Goal: Navigation & Orientation: Find specific page/section

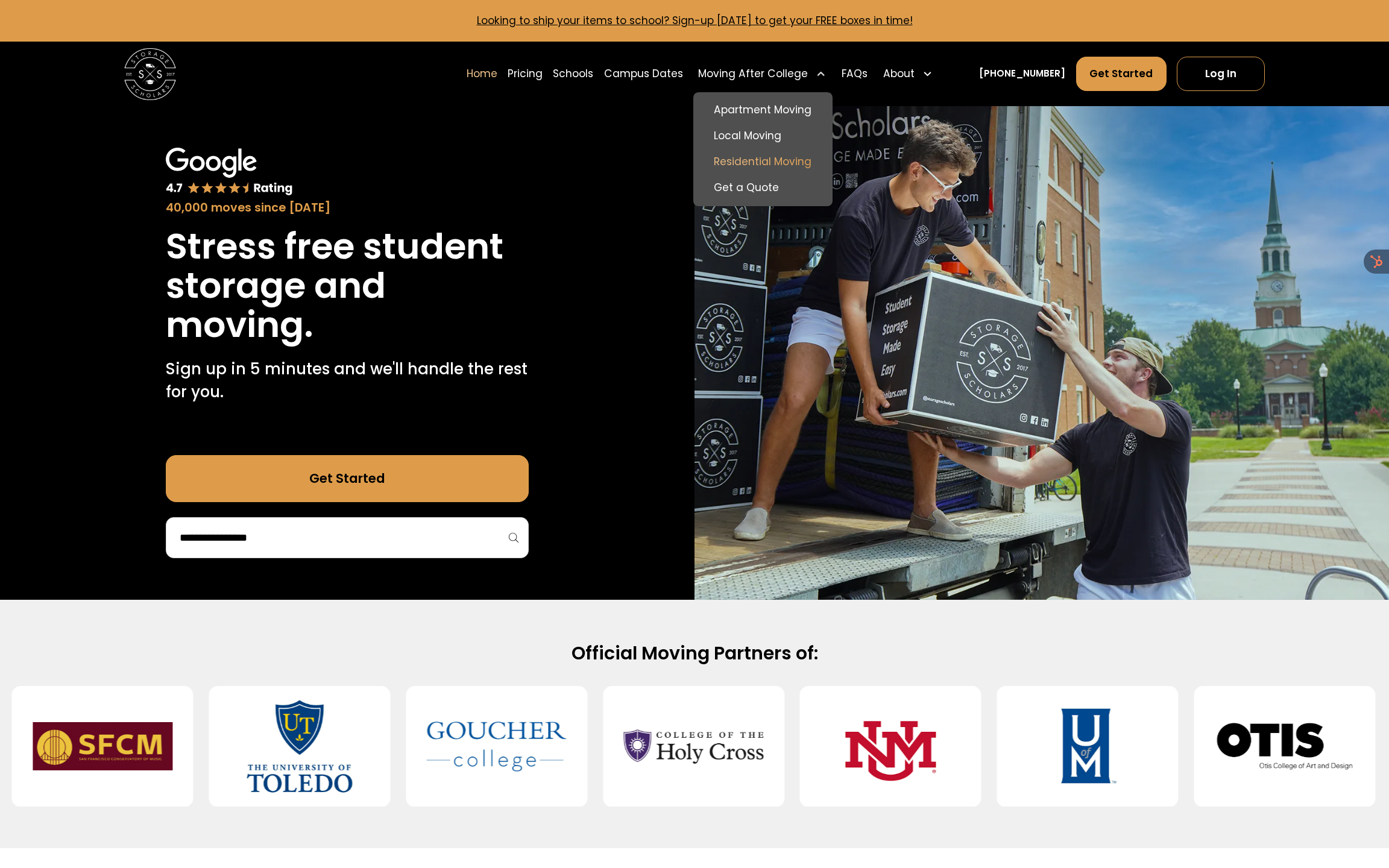
click at [769, 162] on link "Residential Moving" at bounding box center [762, 162] width 129 height 26
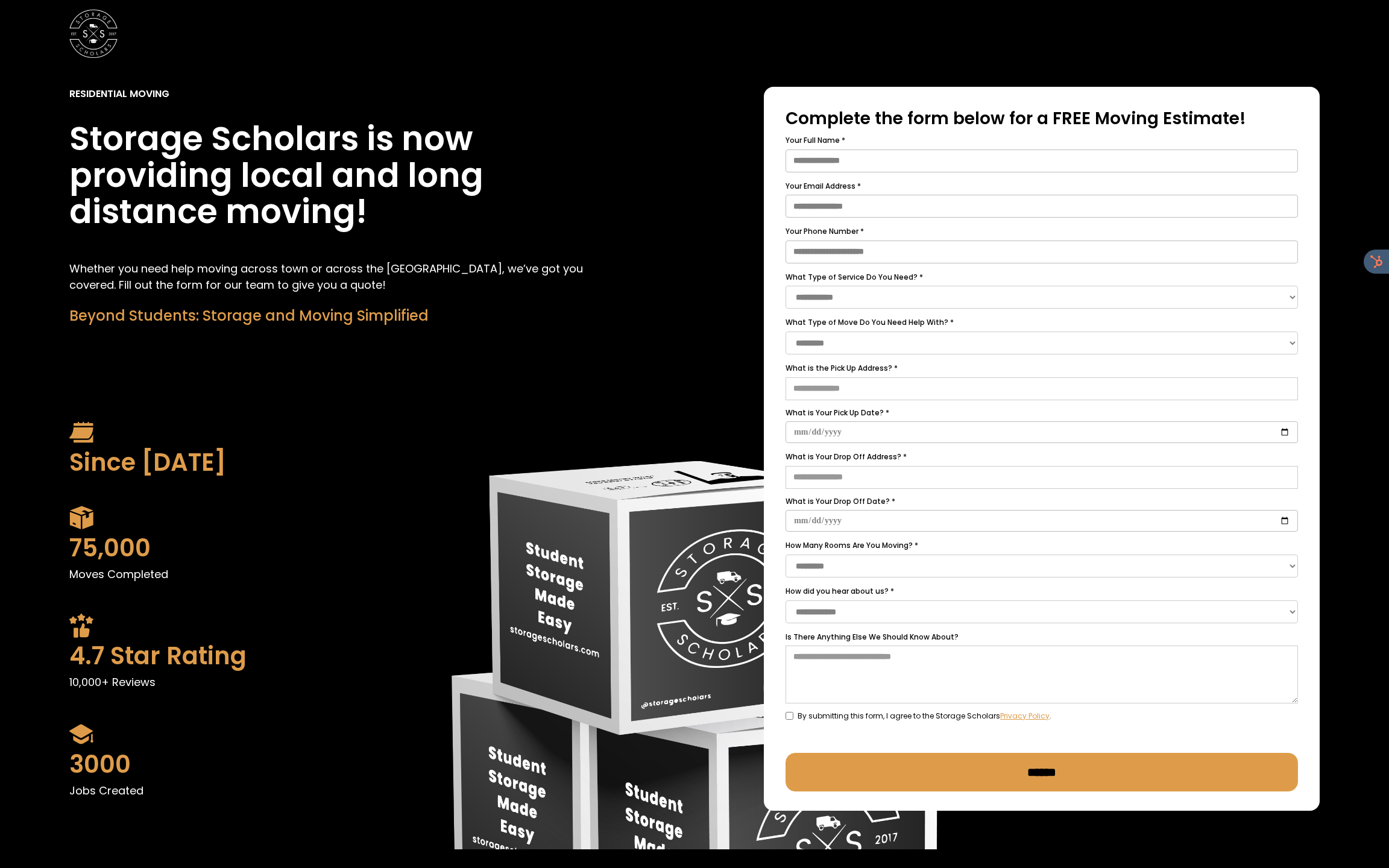
click at [1, 44] on div at bounding box center [694, 34] width 1389 height 68
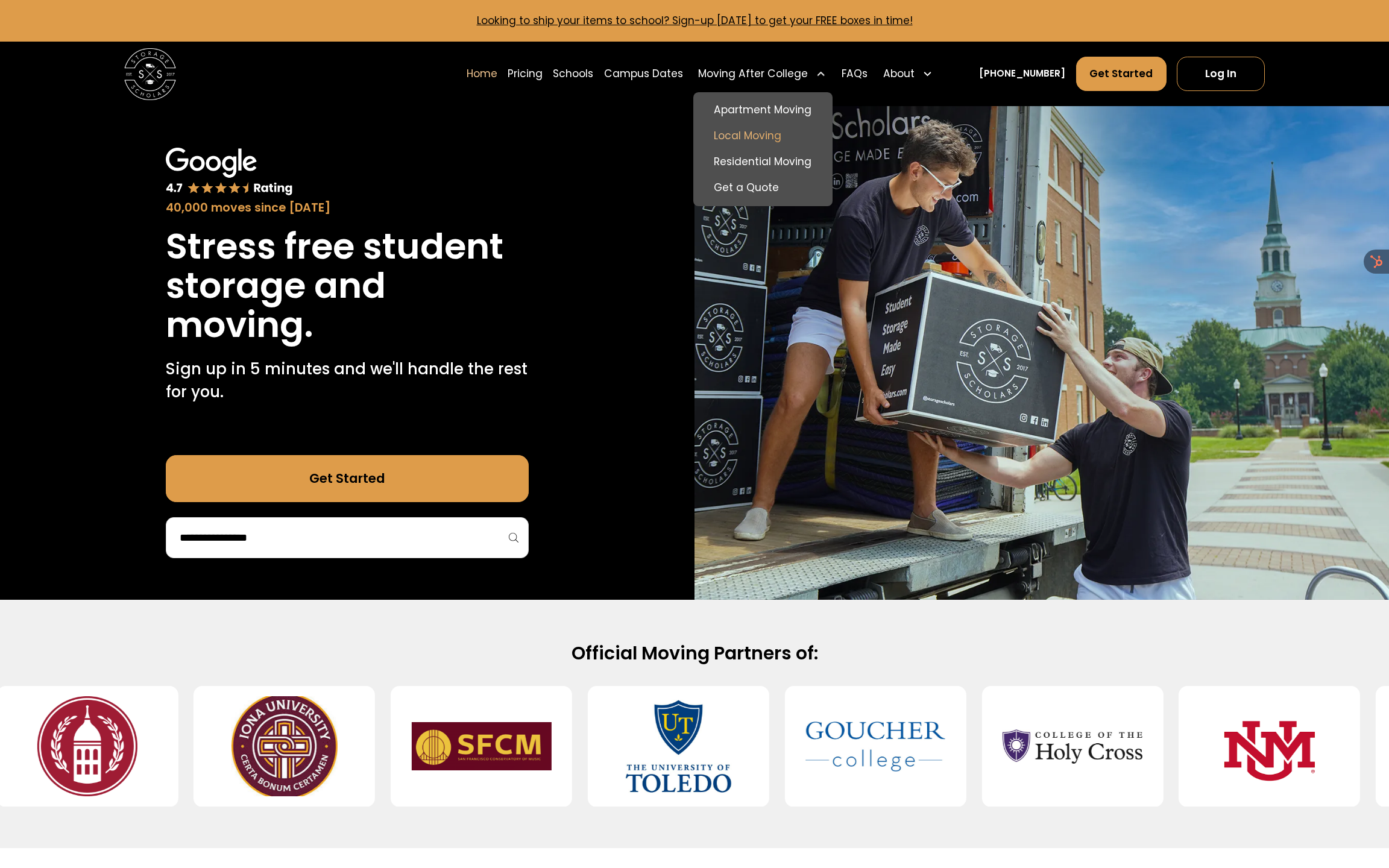
click at [768, 134] on link "Local Moving" at bounding box center [762, 136] width 129 height 26
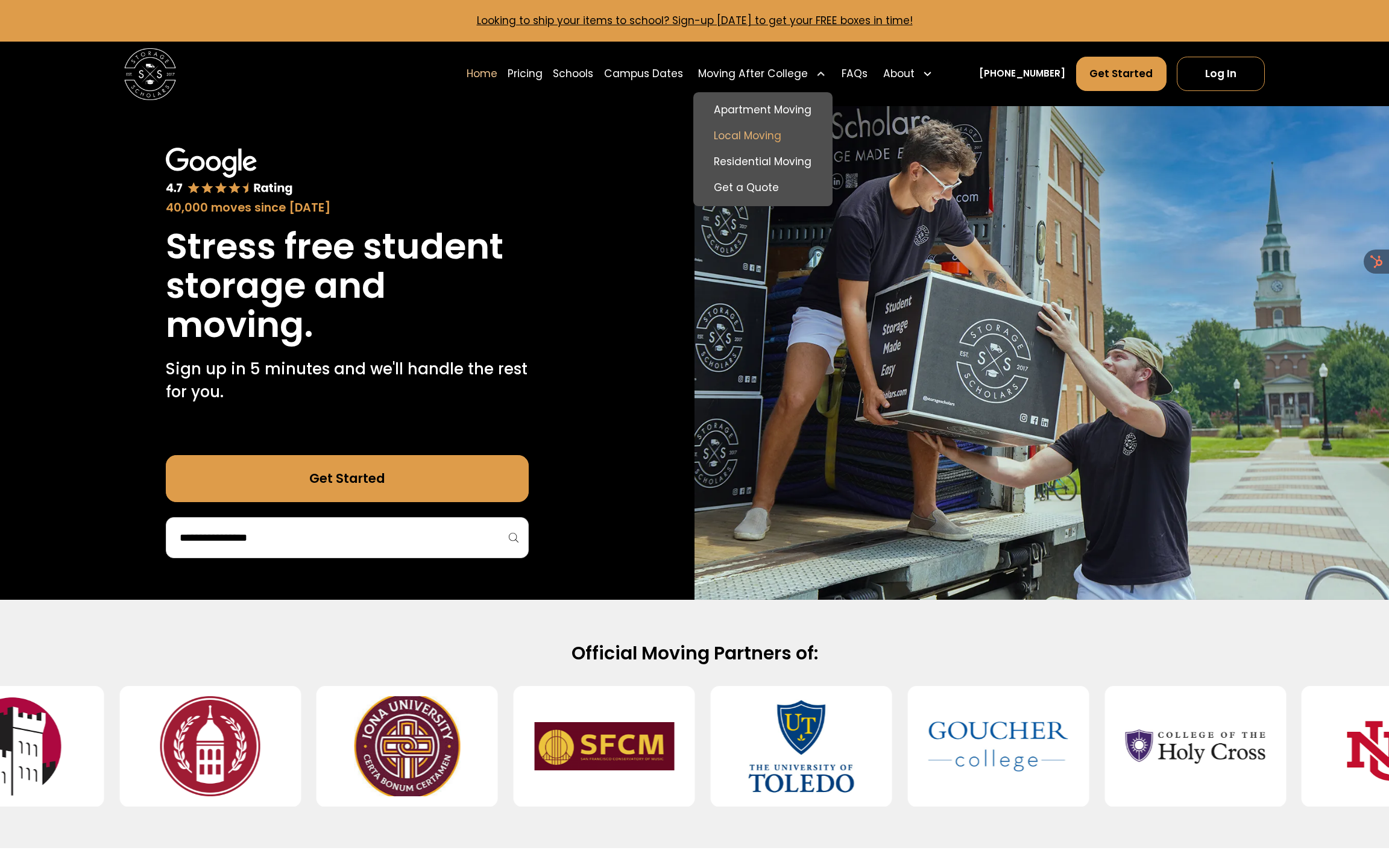
click at [790, 134] on link "Local Moving" at bounding box center [762, 136] width 129 height 26
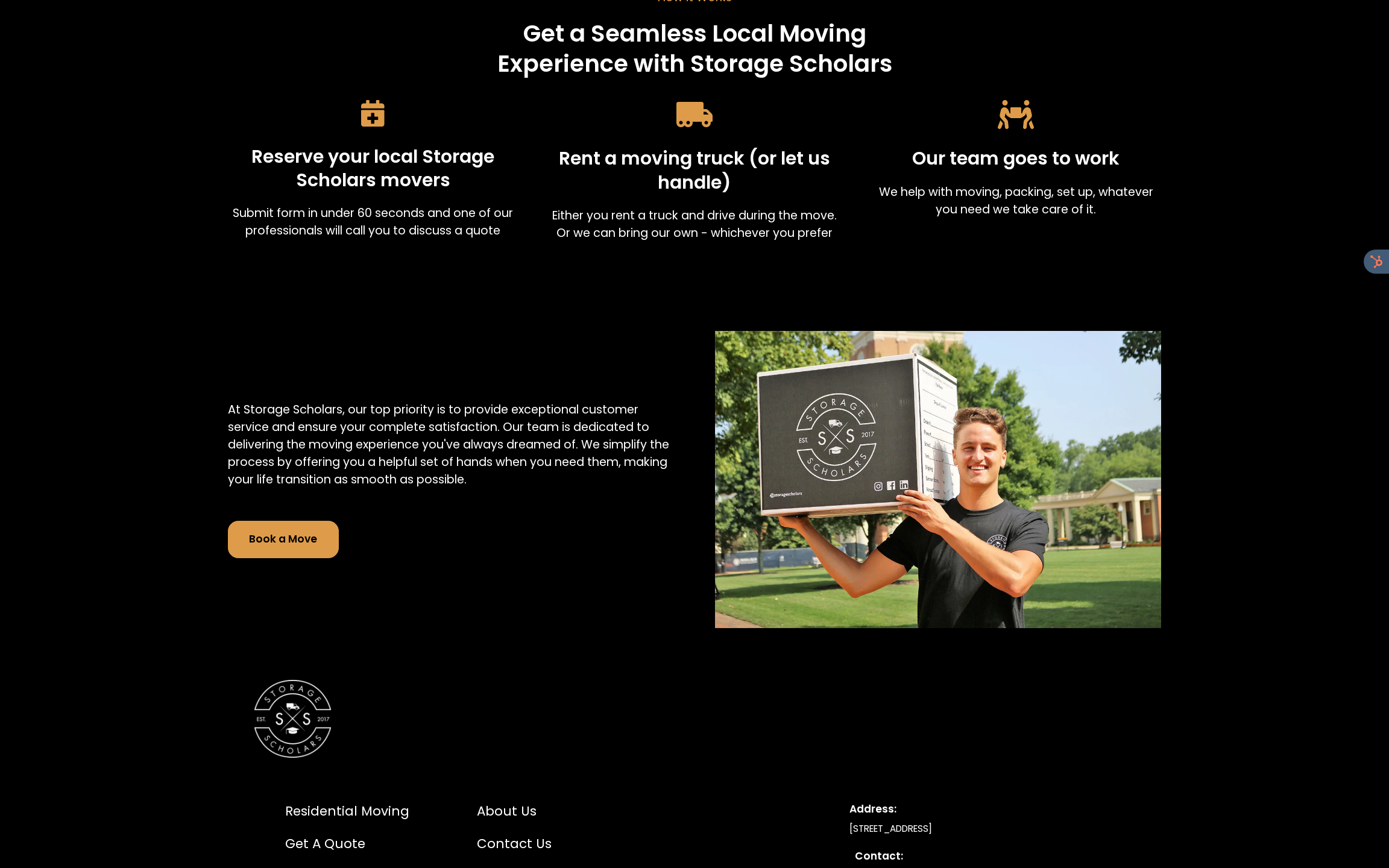
scroll to position [2800, 0]
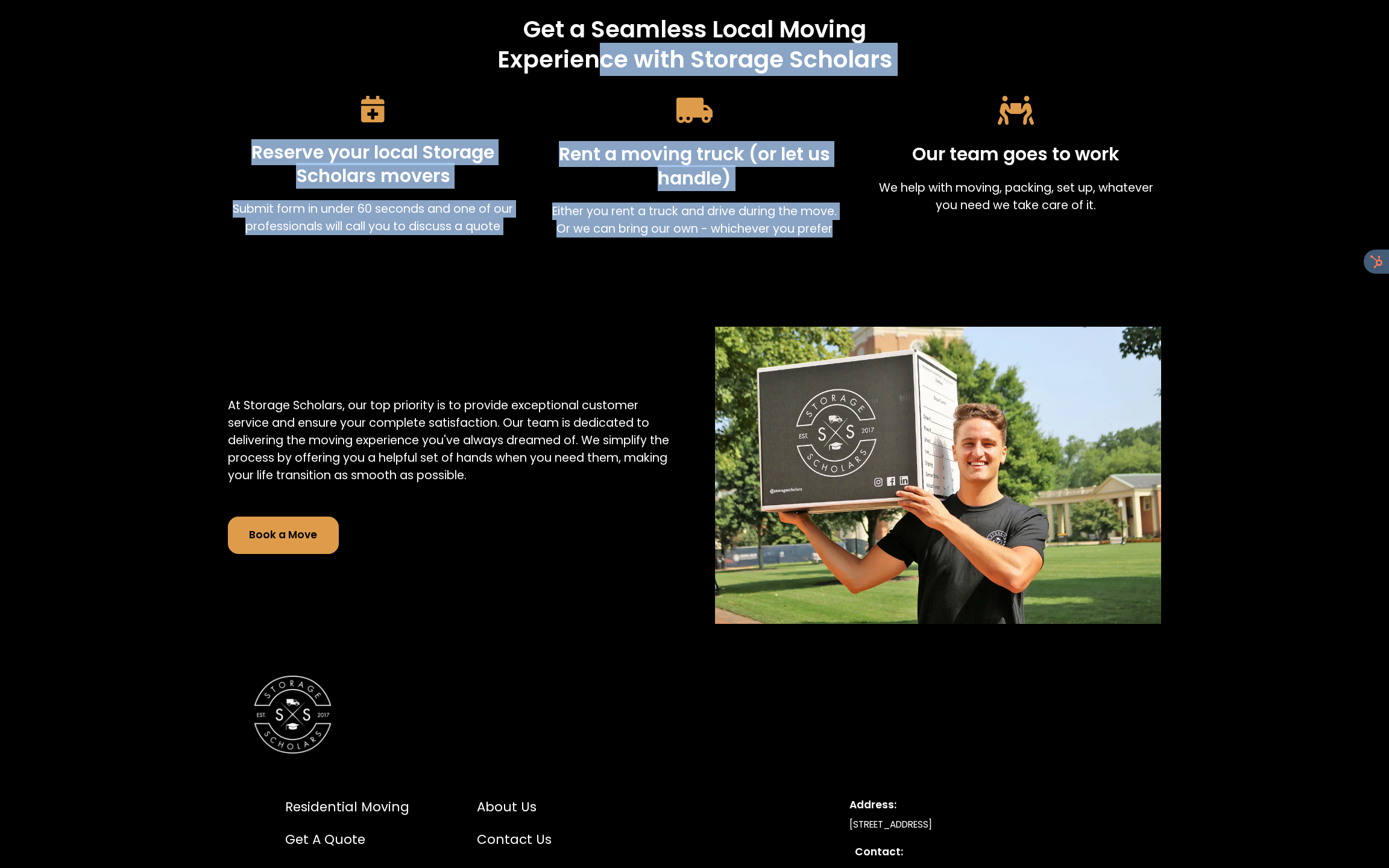
drag, startPoint x: 846, startPoint y: 227, endPoint x: 594, endPoint y: 55, distance: 305.1
click at [593, 56] on div "How it Works Get a Seamless Local Moving Experience with Storage Scholars Reser…" at bounding box center [694, 113] width 934 height 342
click at [662, 205] on p "Either you rent a truck and drive during the move. Or we can bring our own - wh…" at bounding box center [694, 220] width 290 height 35
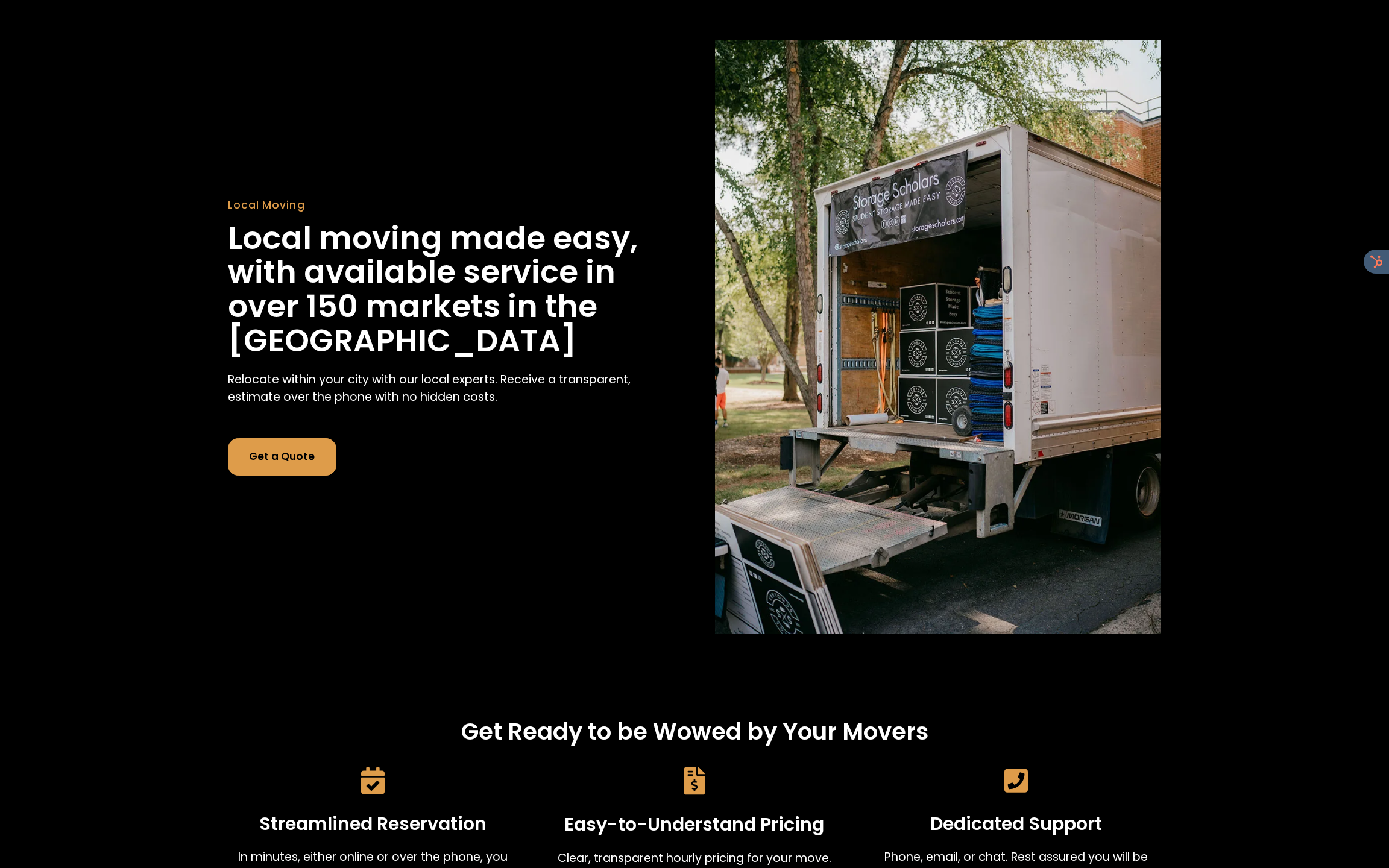
scroll to position [0, 0]
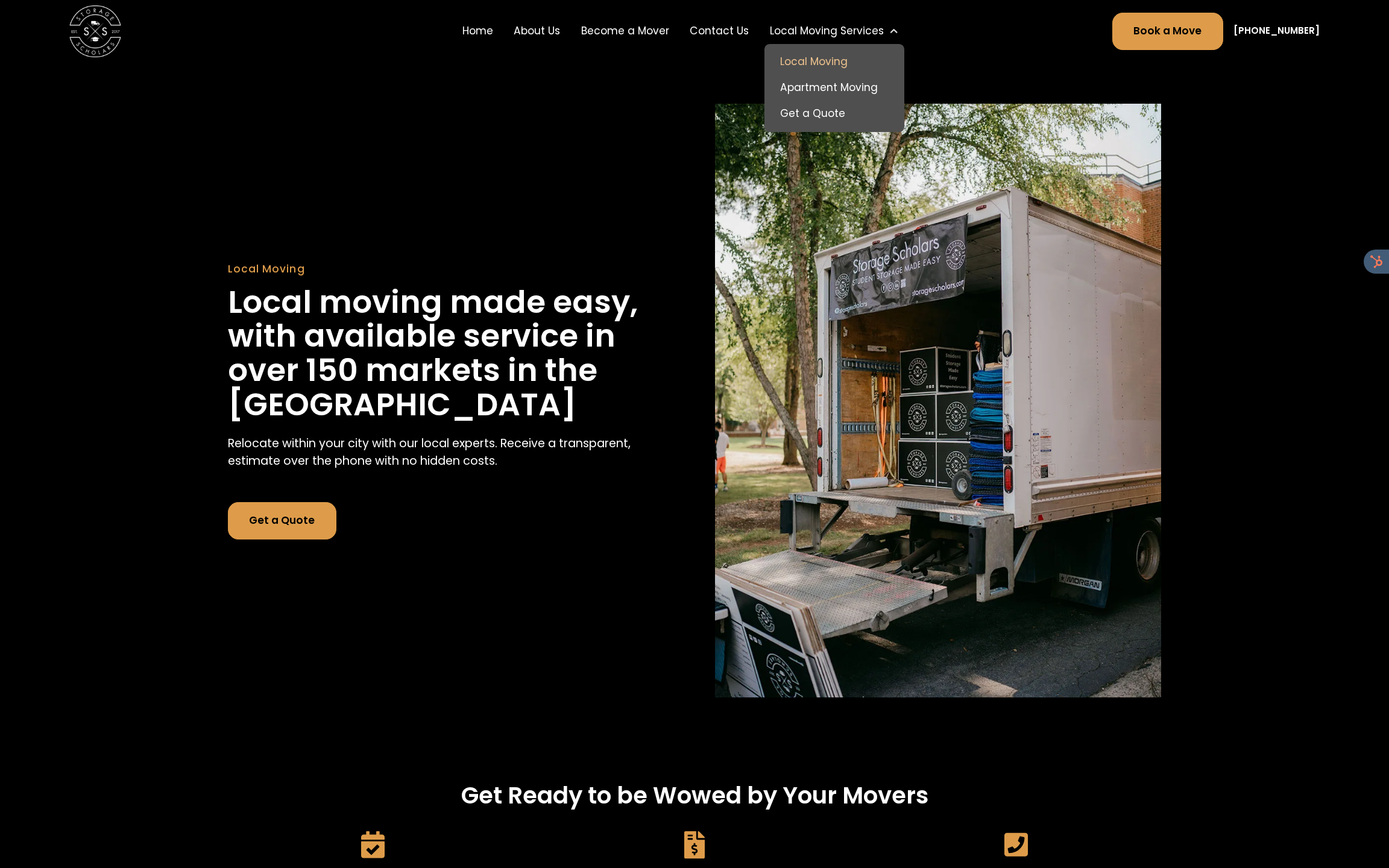
click at [829, 111] on link "Get a Quote" at bounding box center [835, 114] width 130 height 26
